Goal: Complete application form

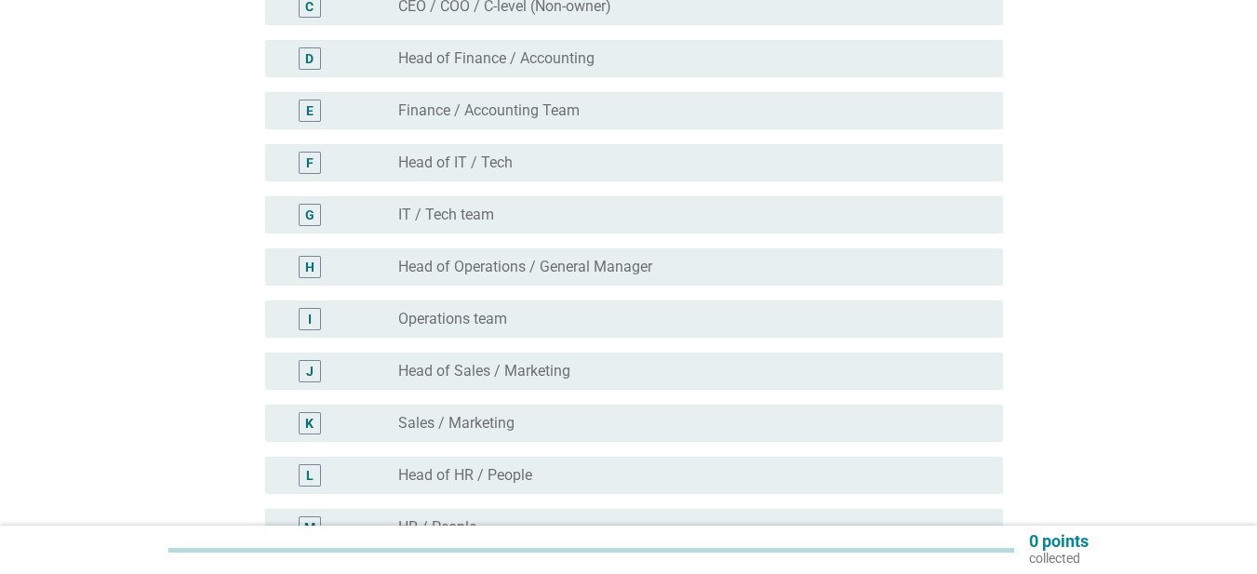
scroll to position [252, 0]
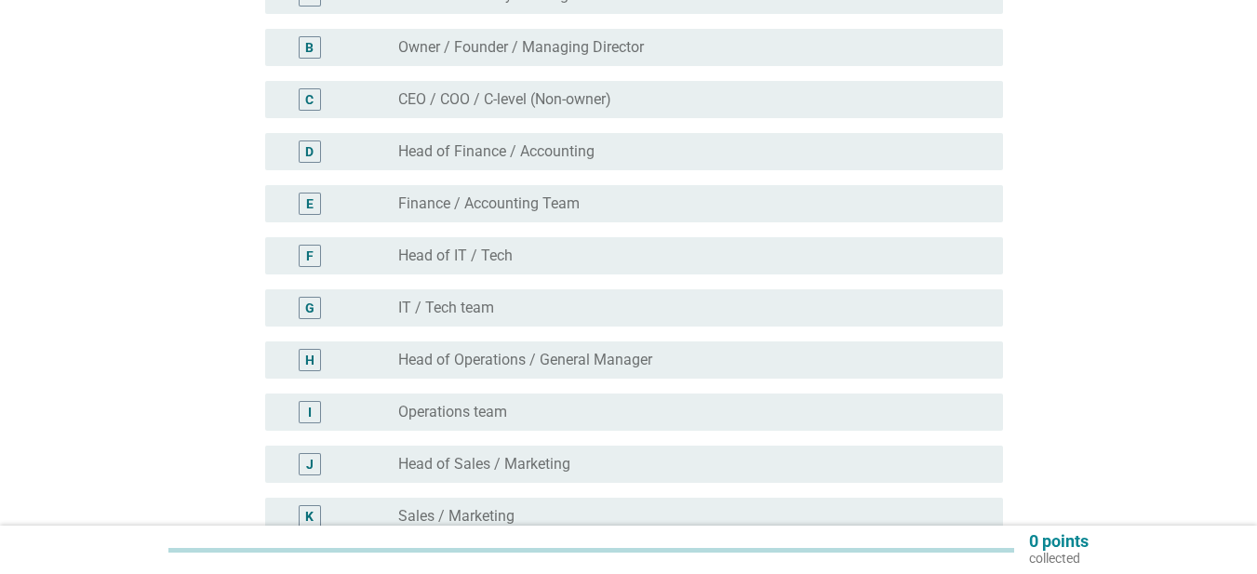
click at [613, 212] on div "radio_button_unchecked Finance / Accounting Team" at bounding box center [685, 204] width 575 height 19
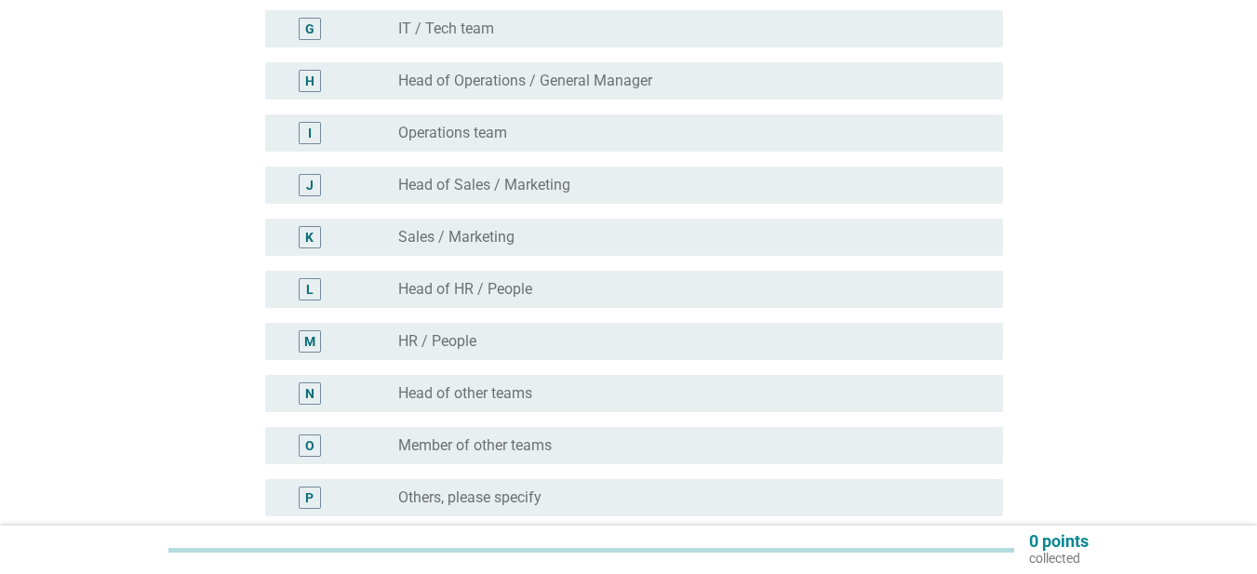
scroll to position [624, 0]
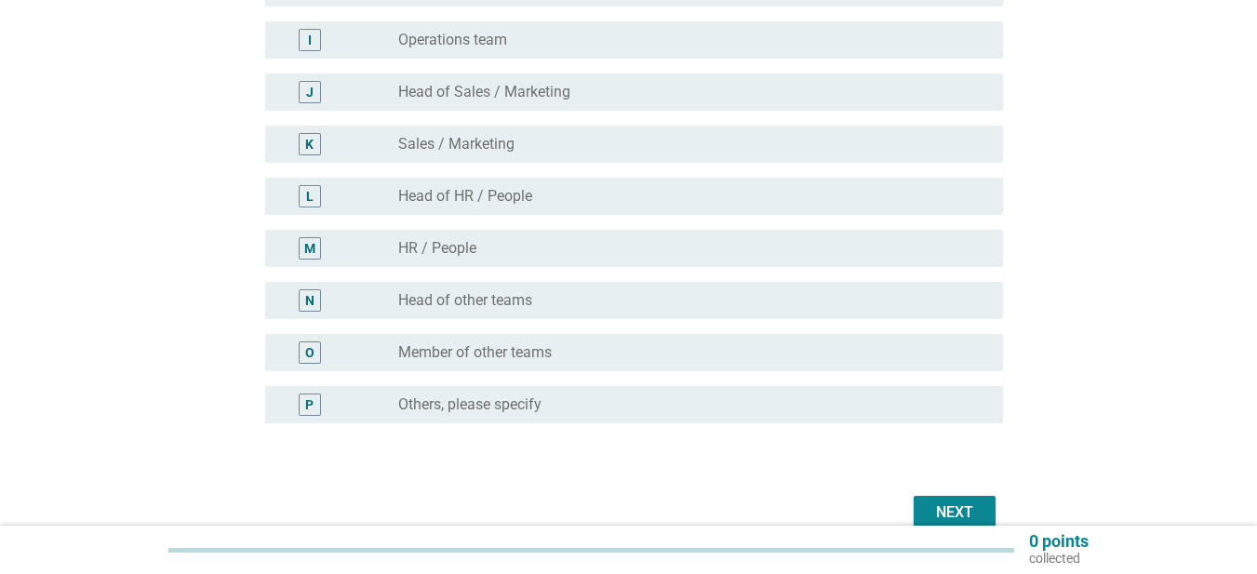
click at [973, 509] on div "Next" at bounding box center [955, 513] width 52 height 22
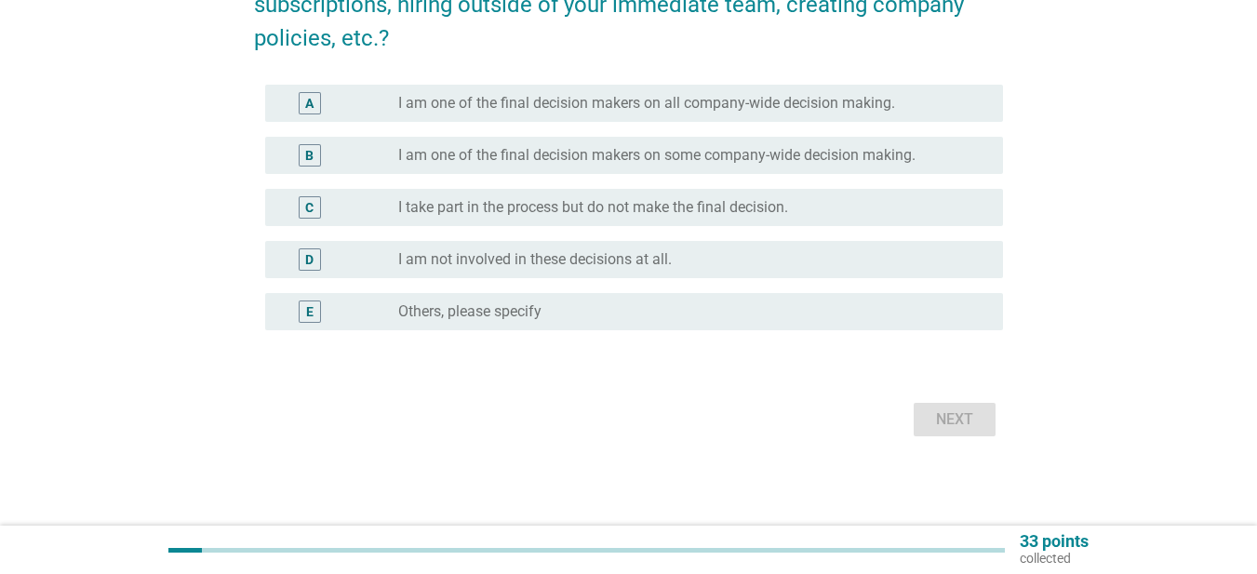
scroll to position [0, 0]
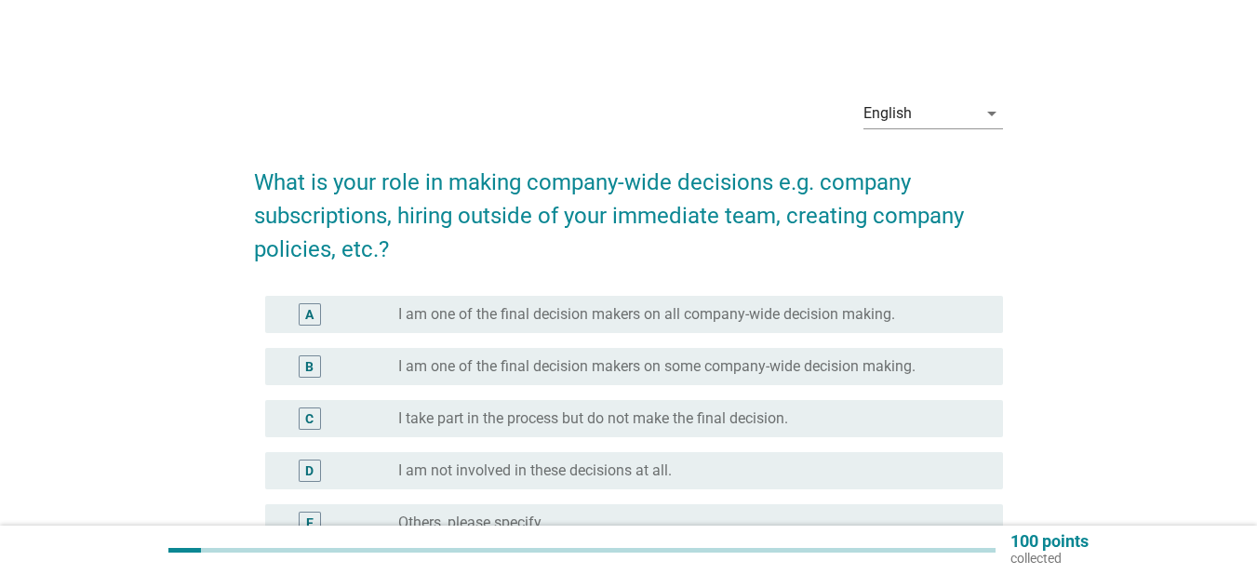
click at [703, 423] on label "I take part in the process but do not make the final decision." at bounding box center [593, 418] width 390 height 19
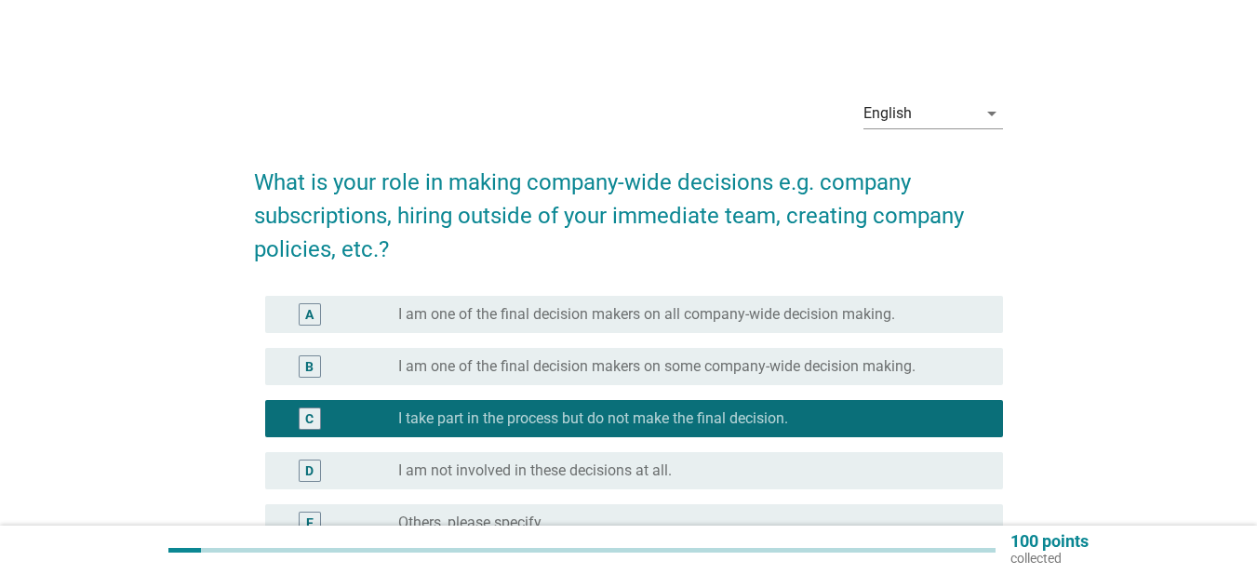
scroll to position [211, 0]
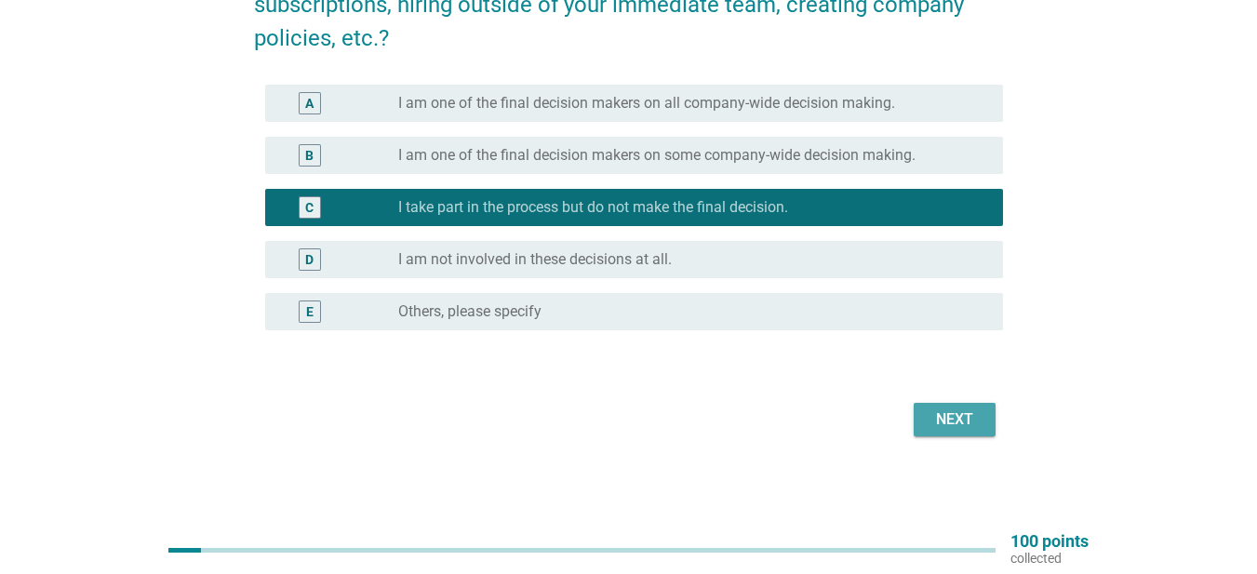
click at [945, 420] on div "Next" at bounding box center [955, 420] width 52 height 22
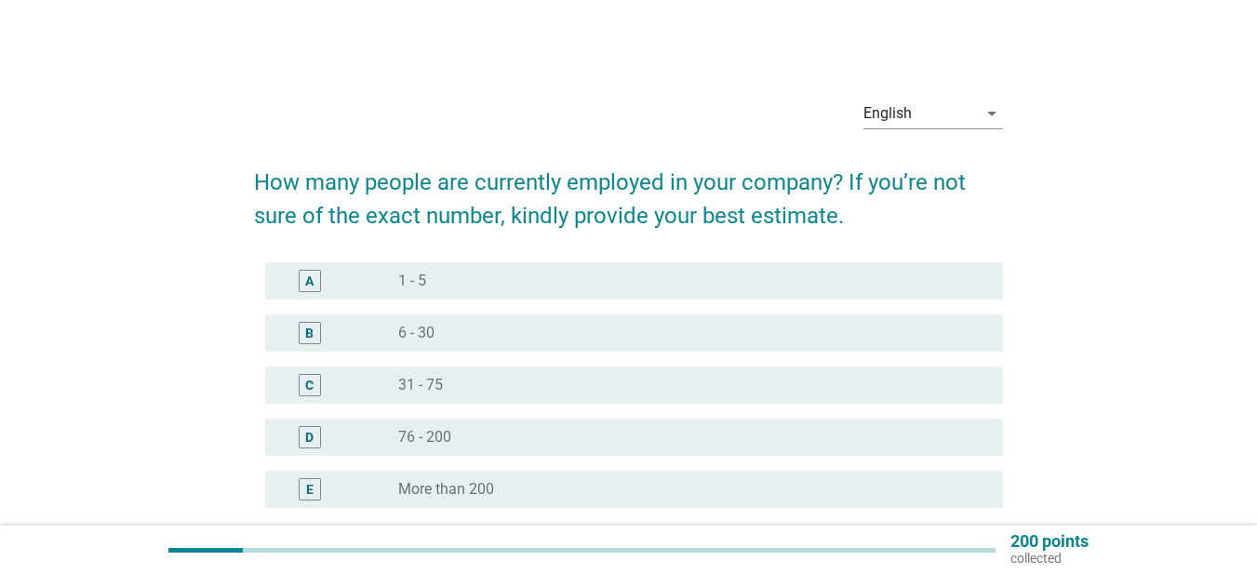
scroll to position [93, 0]
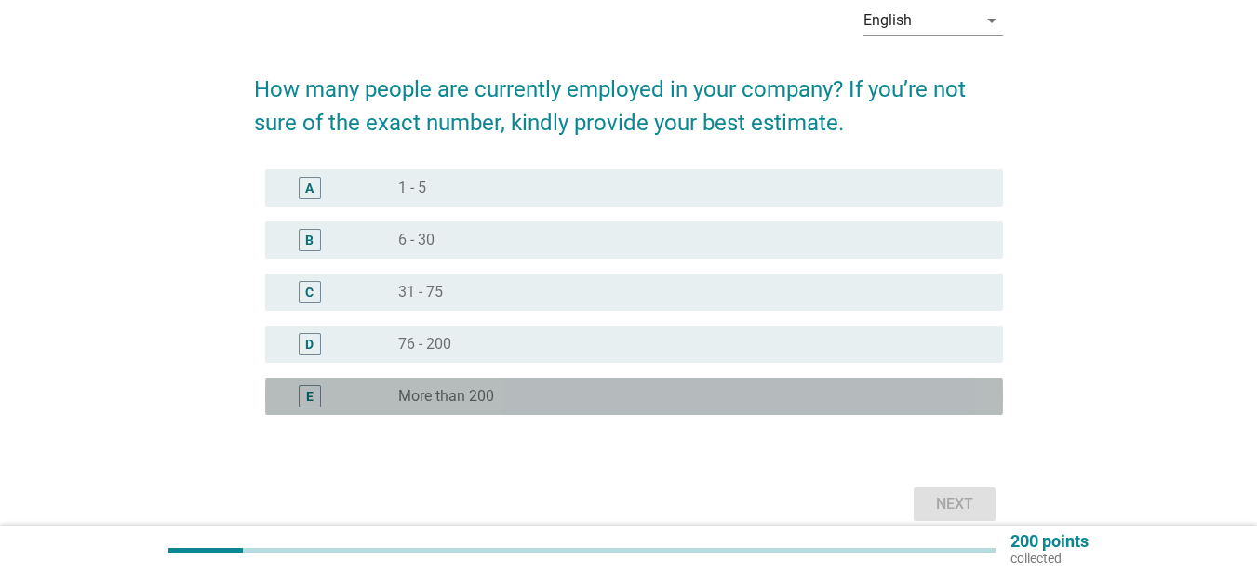
click at [676, 399] on div "radio_button_unchecked More than 200" at bounding box center [685, 396] width 575 height 19
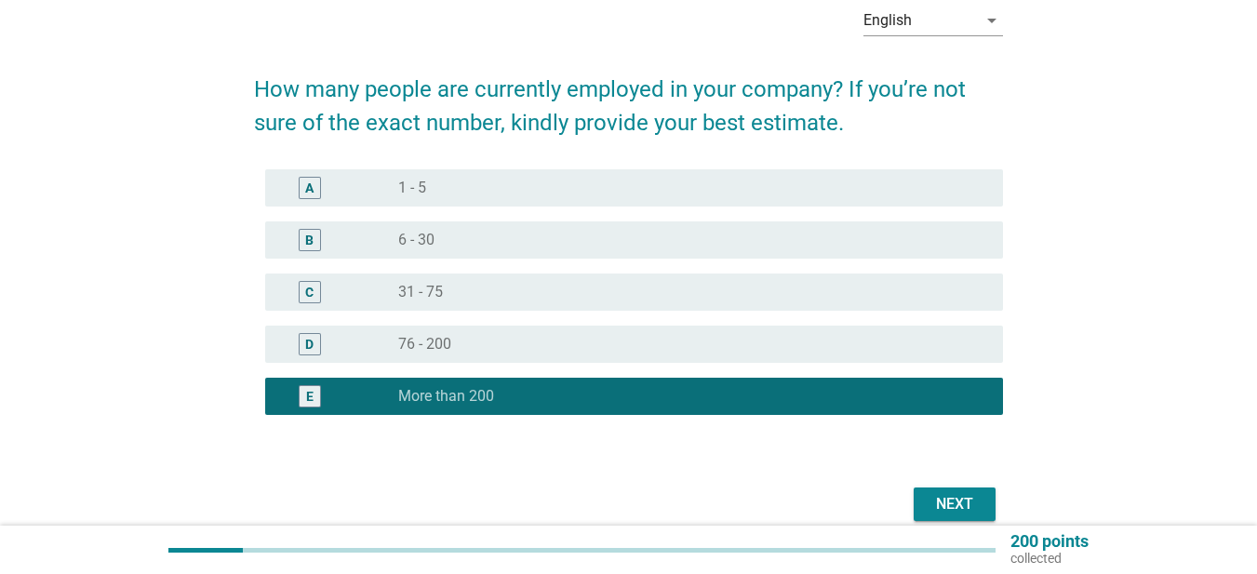
click at [946, 500] on div "Next" at bounding box center [955, 504] width 52 height 22
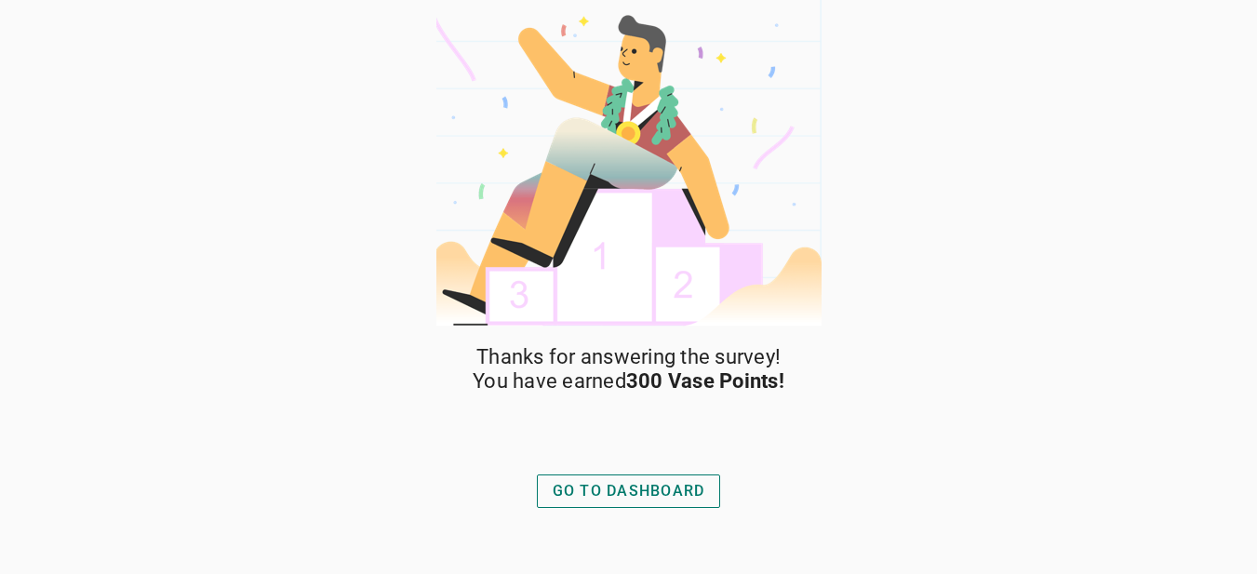
click at [692, 492] on div "GO TO DASHBOARD" at bounding box center [629, 491] width 153 height 22
